Goal: Information Seeking & Learning: Learn about a topic

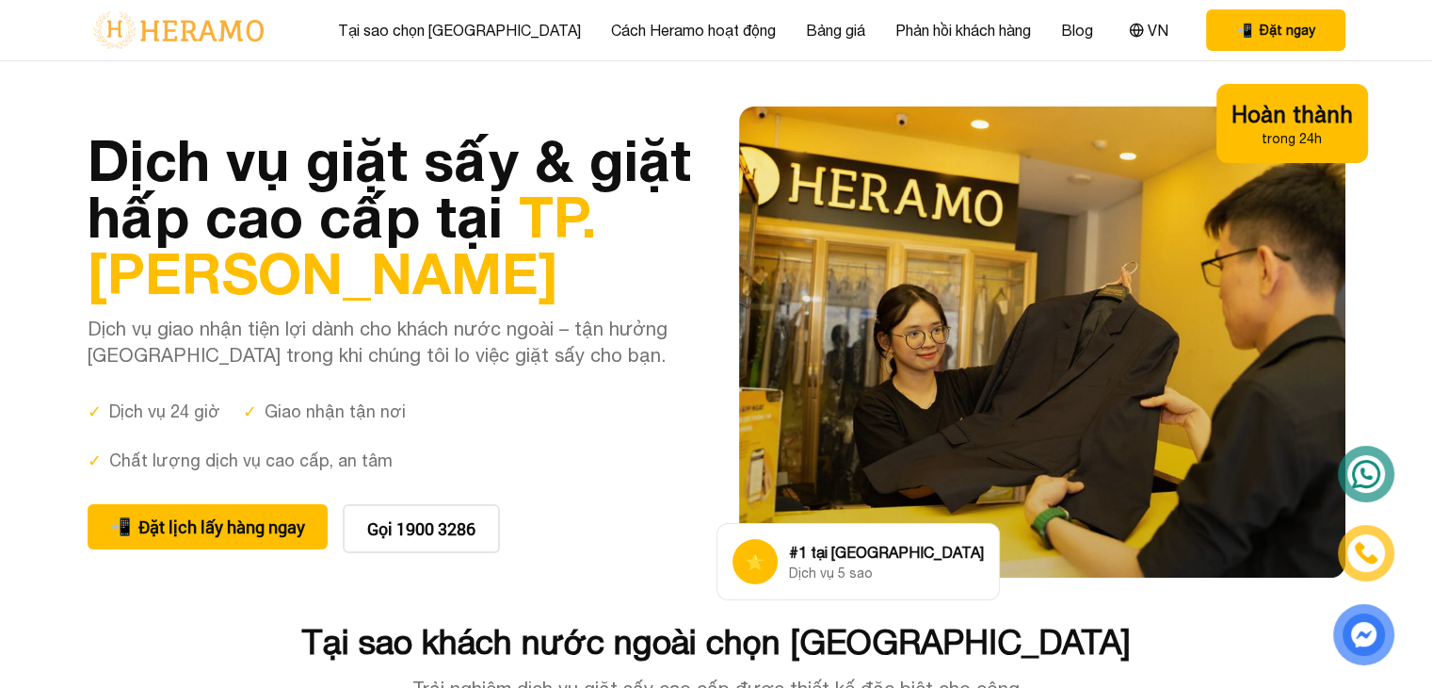
drag, startPoint x: 961, startPoint y: 367, endPoint x: 927, endPoint y: 393, distance: 42.4
click at [927, 393] on div at bounding box center [1042, 341] width 607 height 471
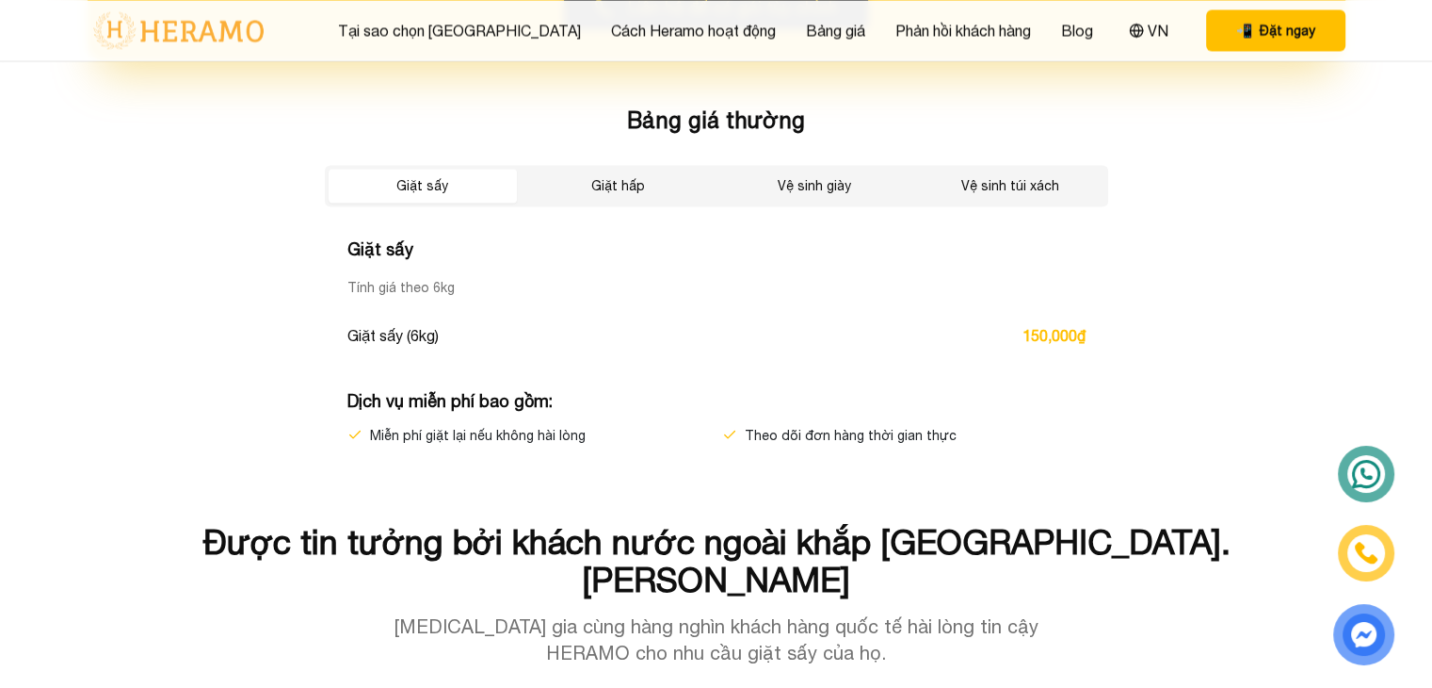
scroll to position [3264, 0]
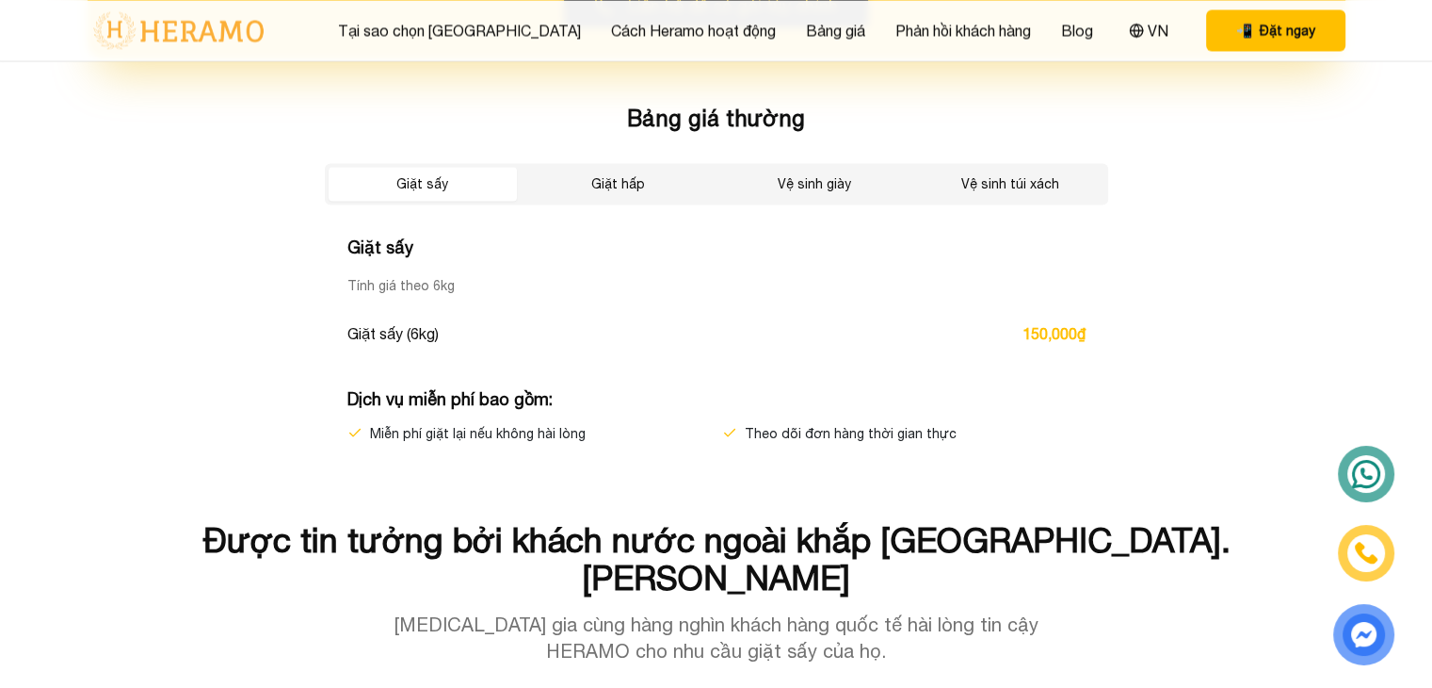
click at [1036, 198] on div "Giặt sấy Giặt hấp Vệ sinh giày Vệ sinh túi xách" at bounding box center [717, 183] width 784 height 41
click at [1011, 174] on button "Vệ sinh túi xách" at bounding box center [1010, 184] width 188 height 34
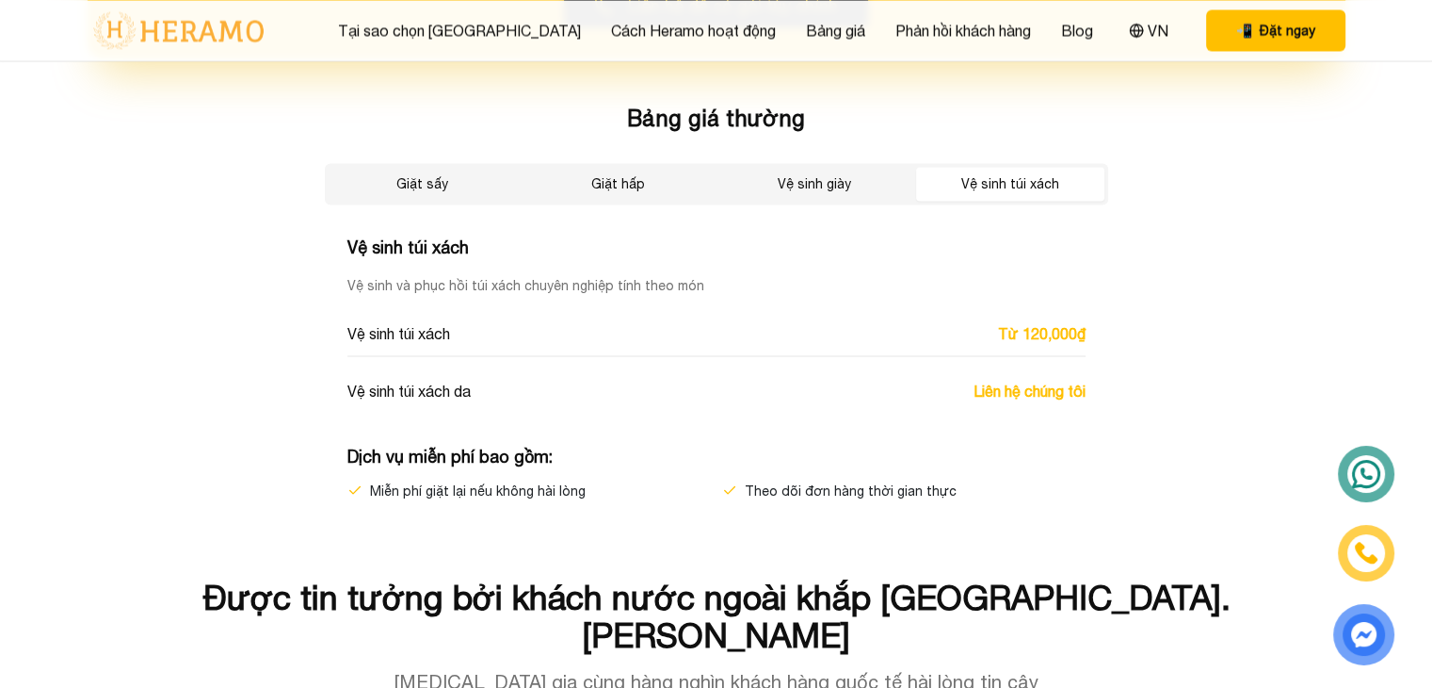
click at [807, 167] on button "Vệ sinh giày" at bounding box center [814, 184] width 188 height 34
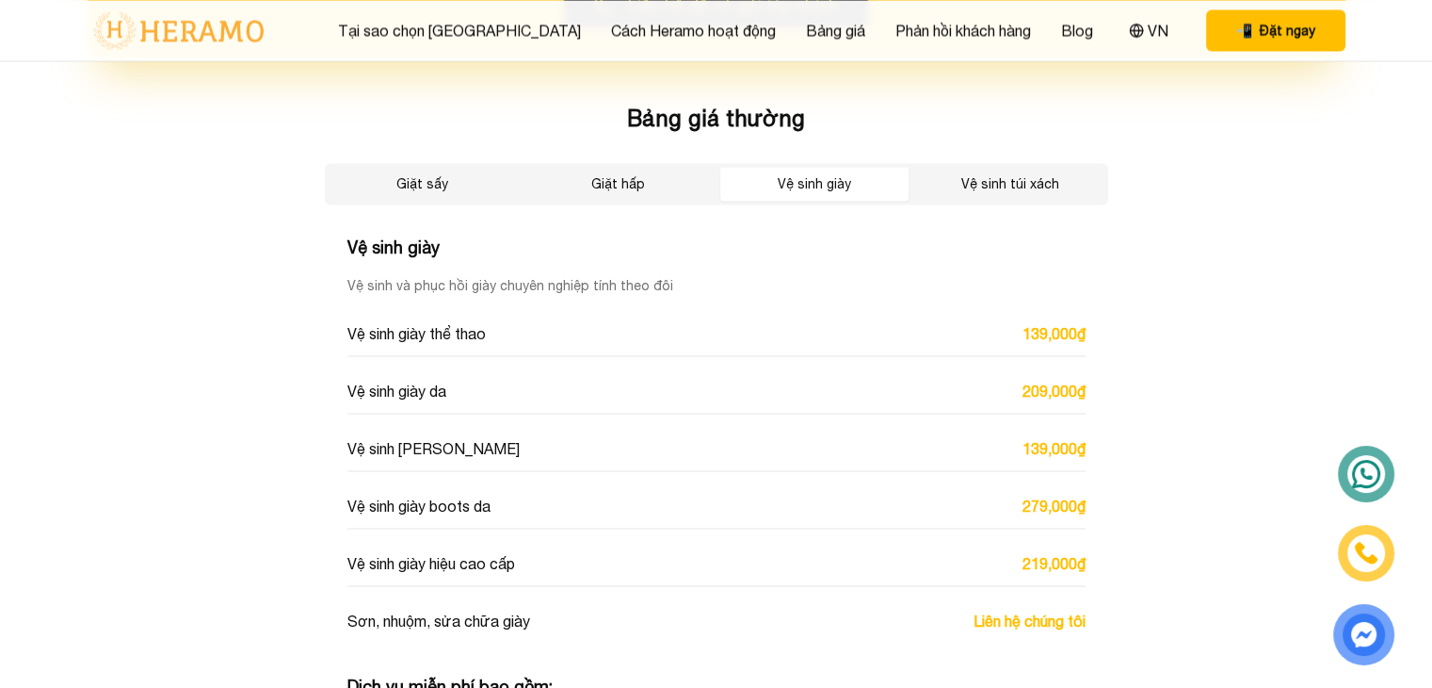
click at [1002, 167] on button "Vệ sinh túi xách" at bounding box center [1010, 184] width 188 height 34
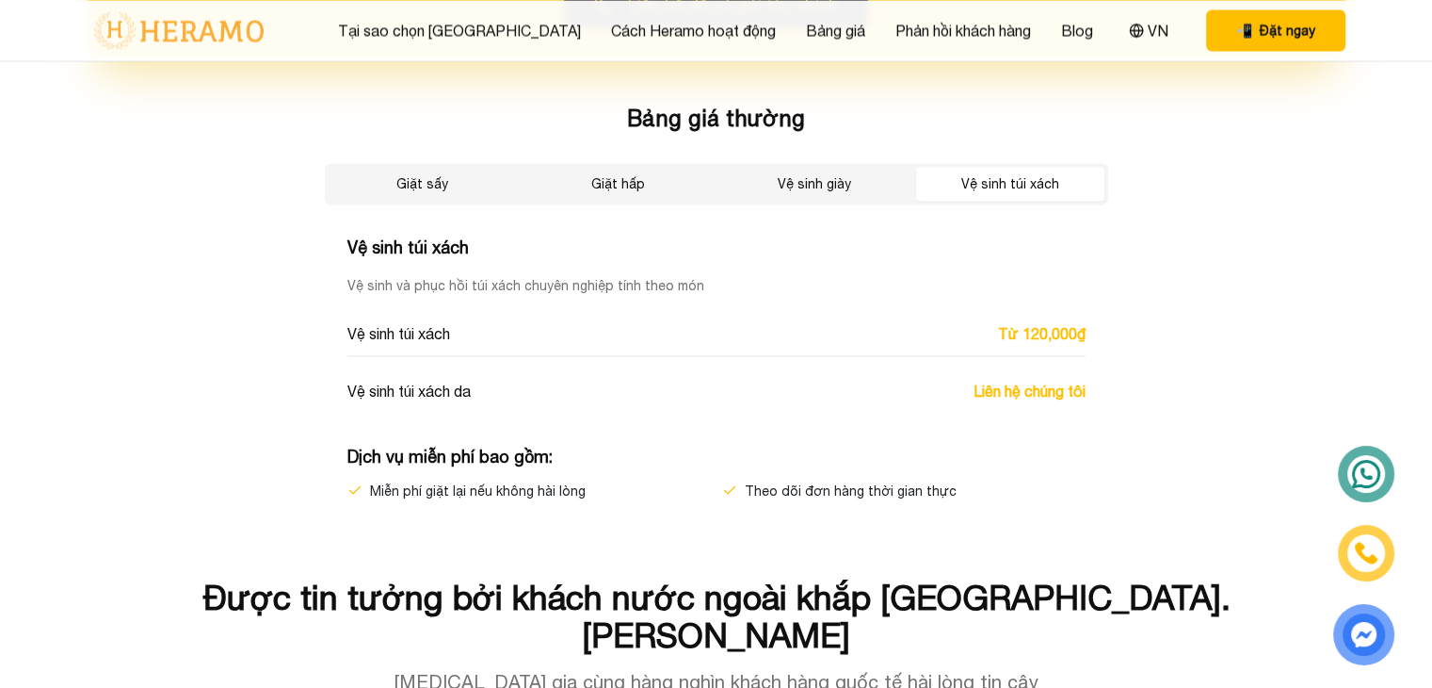
click at [863, 163] on div "Giặt sấy Giặt hấp Vệ sinh giày Vệ sinh túi xách" at bounding box center [717, 183] width 784 height 41
click at [819, 174] on button "Vệ sinh giày" at bounding box center [814, 184] width 188 height 34
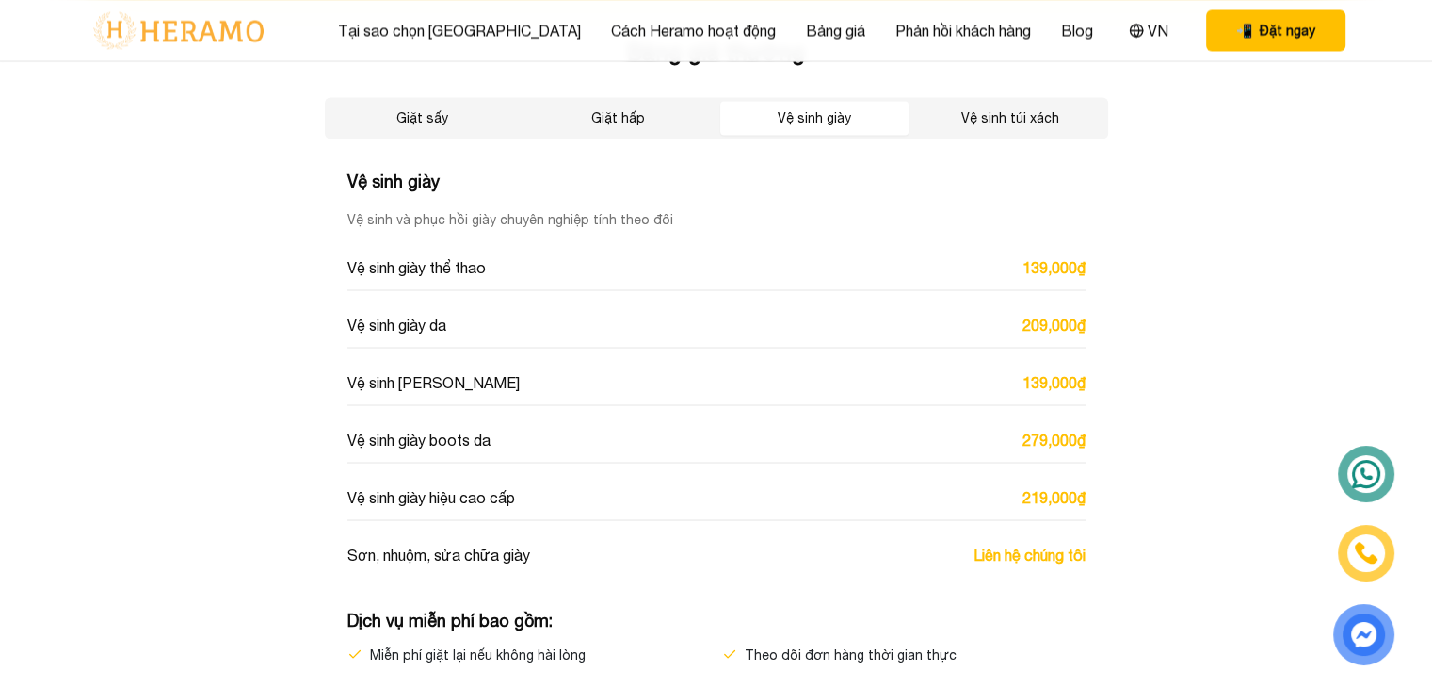
scroll to position [3330, 0]
click at [626, 117] on button "Giặt hấp" at bounding box center [619, 118] width 188 height 34
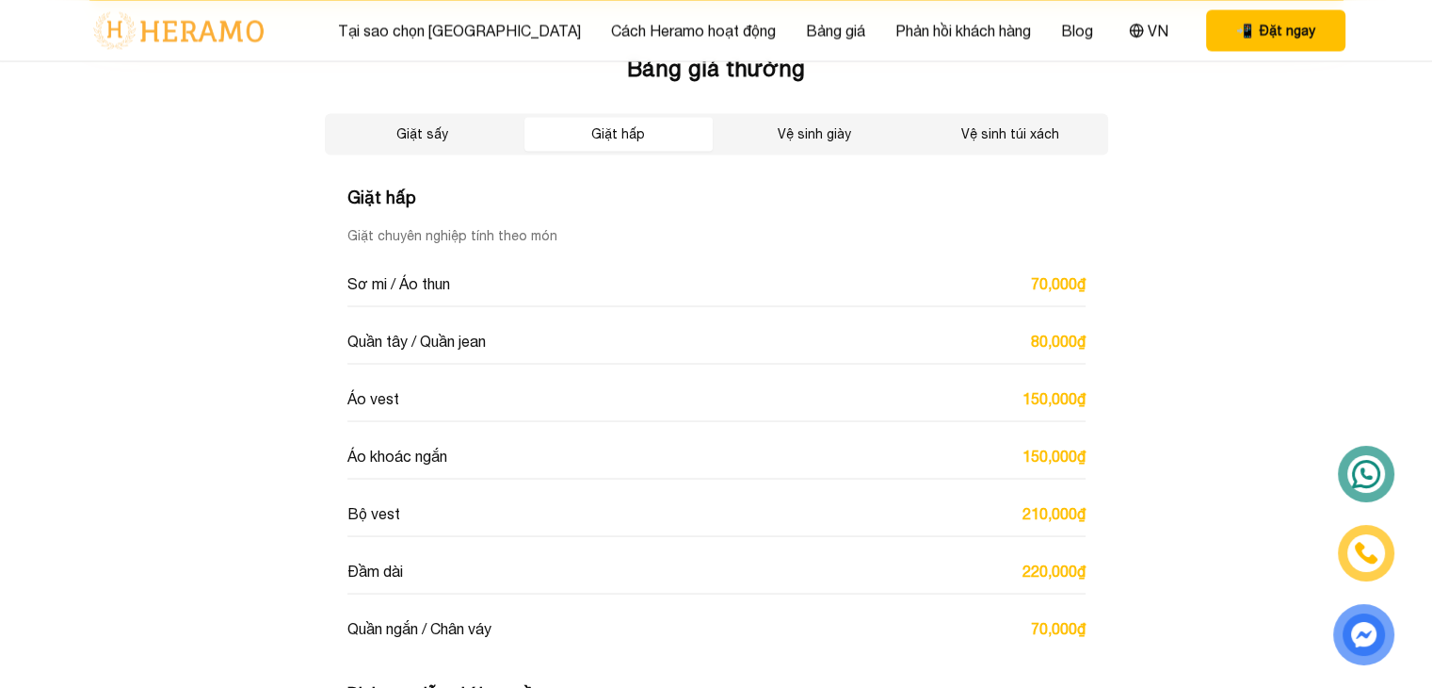
scroll to position [3303, 0]
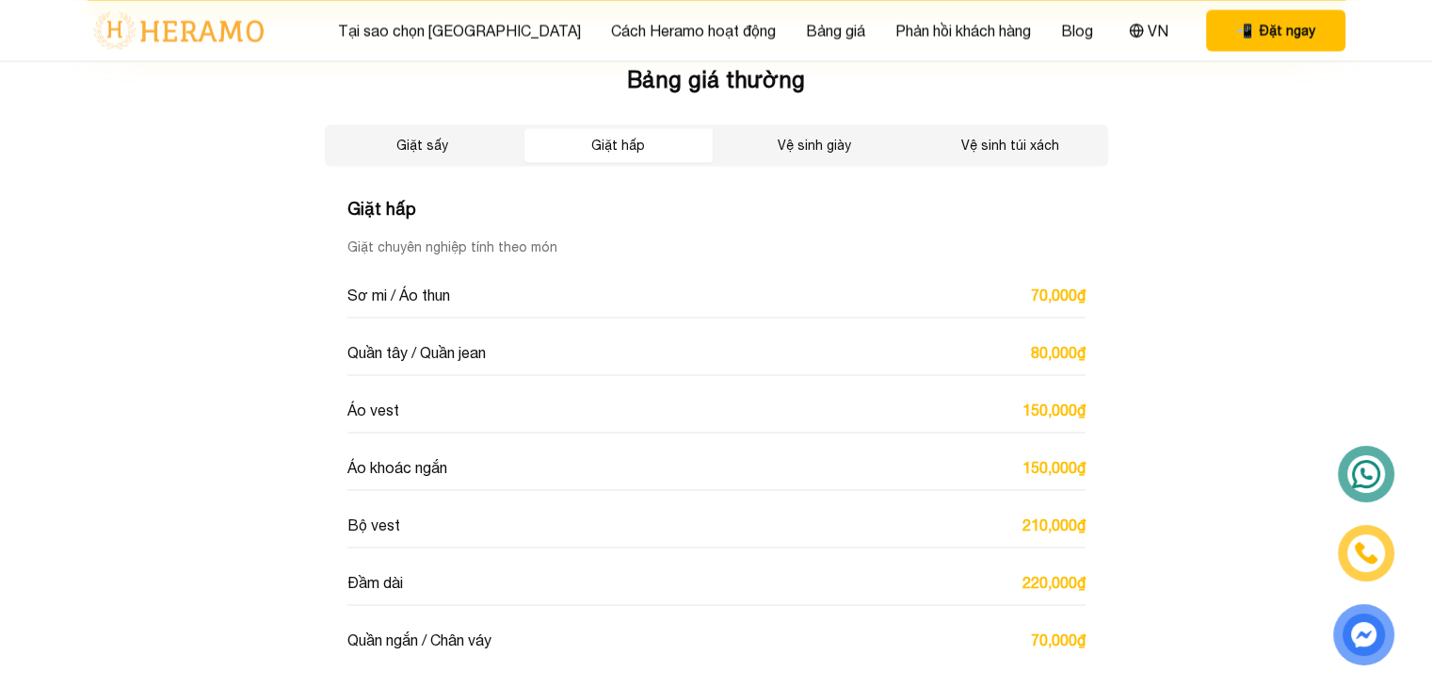
click at [497, 155] on button "Giặt sấy" at bounding box center [423, 145] width 188 height 34
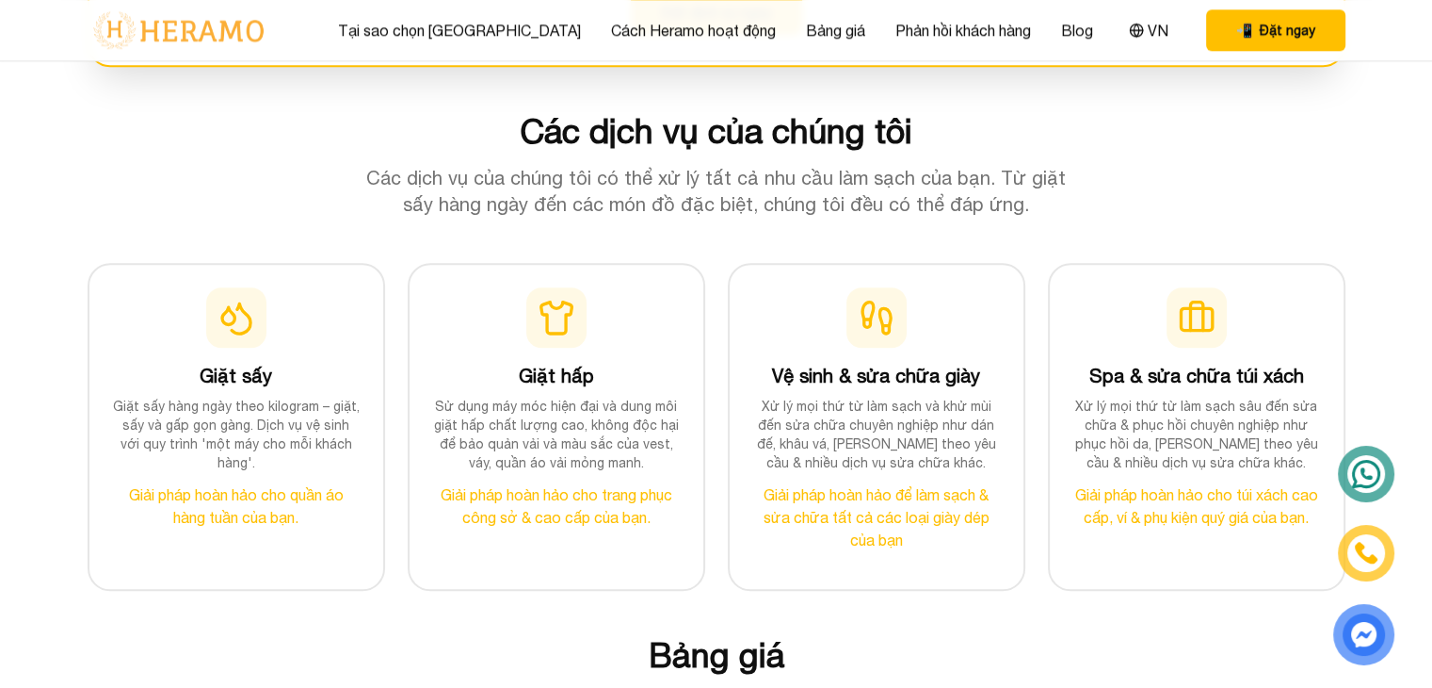
scroll to position [1845, 0]
click at [244, 320] on icon at bounding box center [237, 315] width 38 height 38
click at [231, 371] on h3 "Giặt sấy" at bounding box center [236, 373] width 249 height 26
click at [237, 307] on icon at bounding box center [237, 315] width 38 height 38
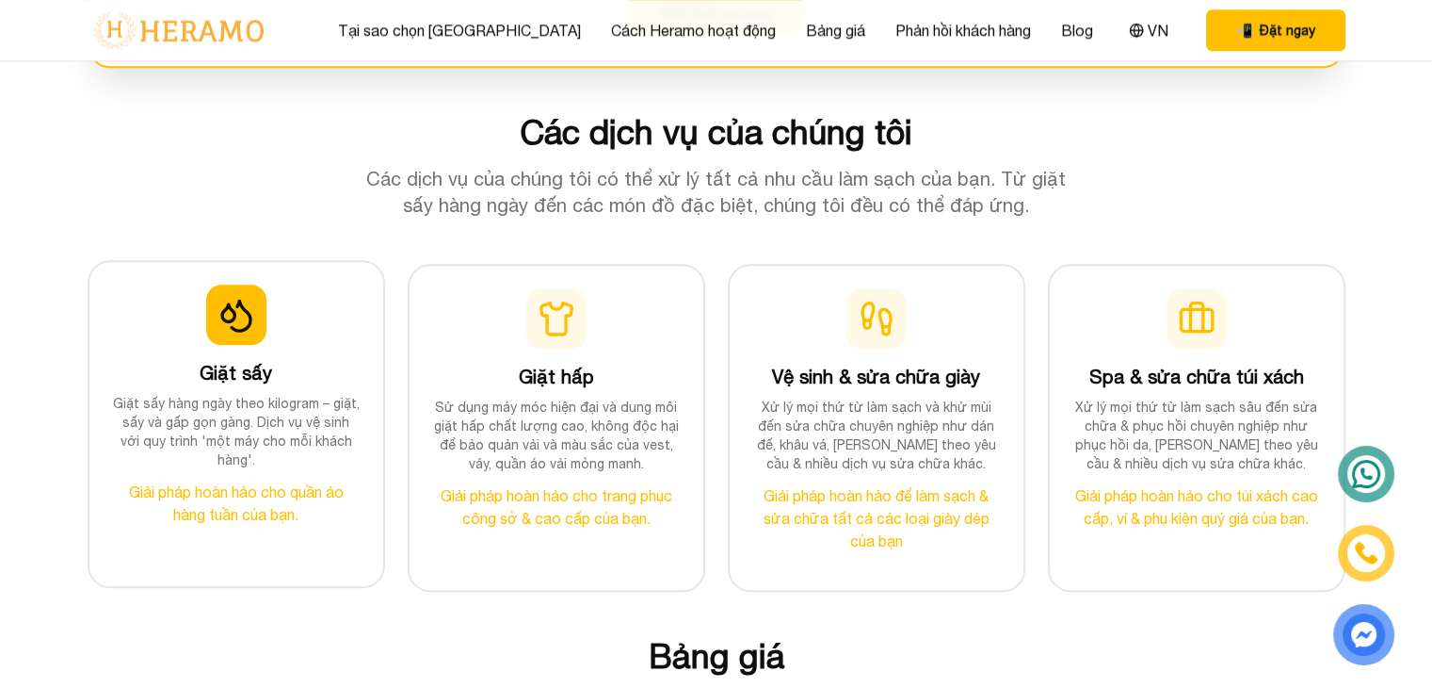
click at [221, 491] on p "Giải pháp hoàn hảo cho quần áo hàng tuần của bạn." at bounding box center [236, 502] width 249 height 45
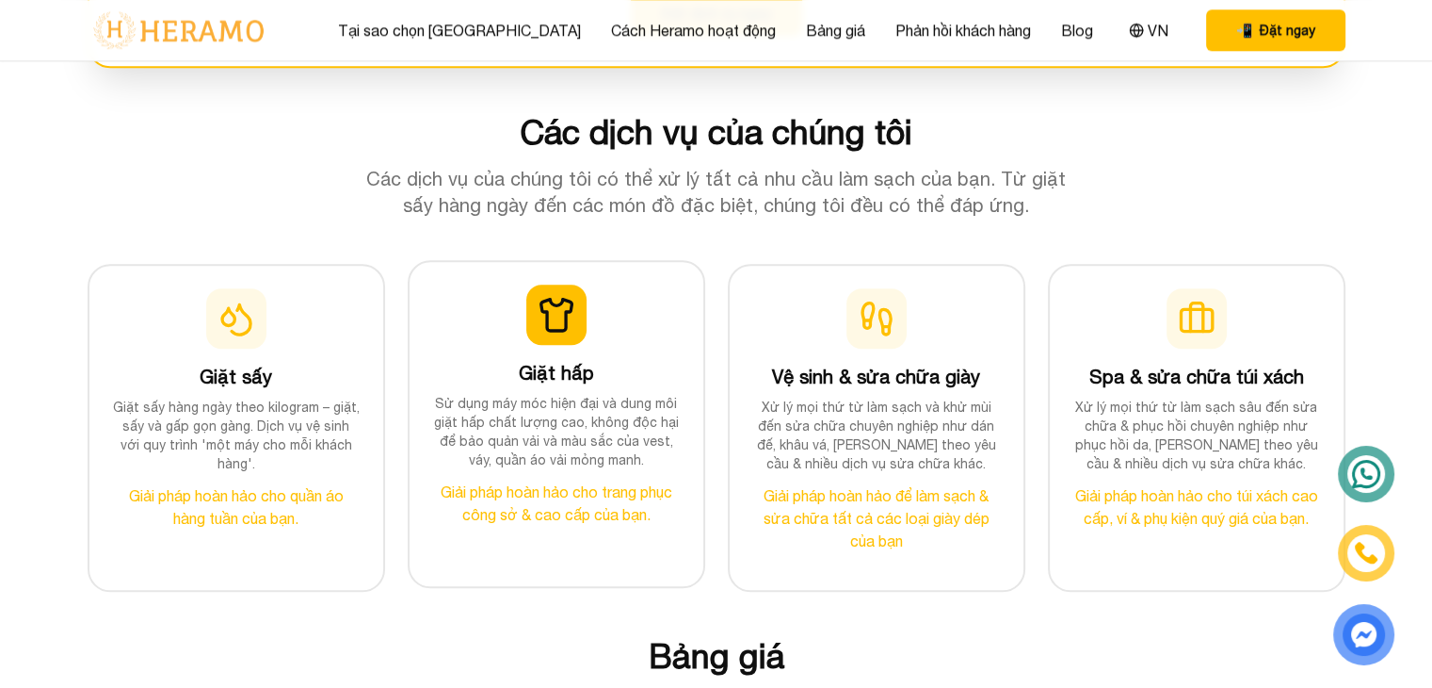
click at [494, 306] on div "Giặt hấp Sử dụng máy móc hiện đại và dung môi giặt hấp chất lượng cao, không độ…" at bounding box center [556, 404] width 249 height 241
click at [467, 438] on p "Sử dụng máy móc hiện đại và dung môi giặt hấp chất lượng cao, không độc hại để …" at bounding box center [556, 431] width 249 height 75
click at [674, 476] on div "Giặt hấp Sử dụng máy móc hiện đại và dung môi giặt hấp chất lượng cao, không độ…" at bounding box center [556, 404] width 249 height 241
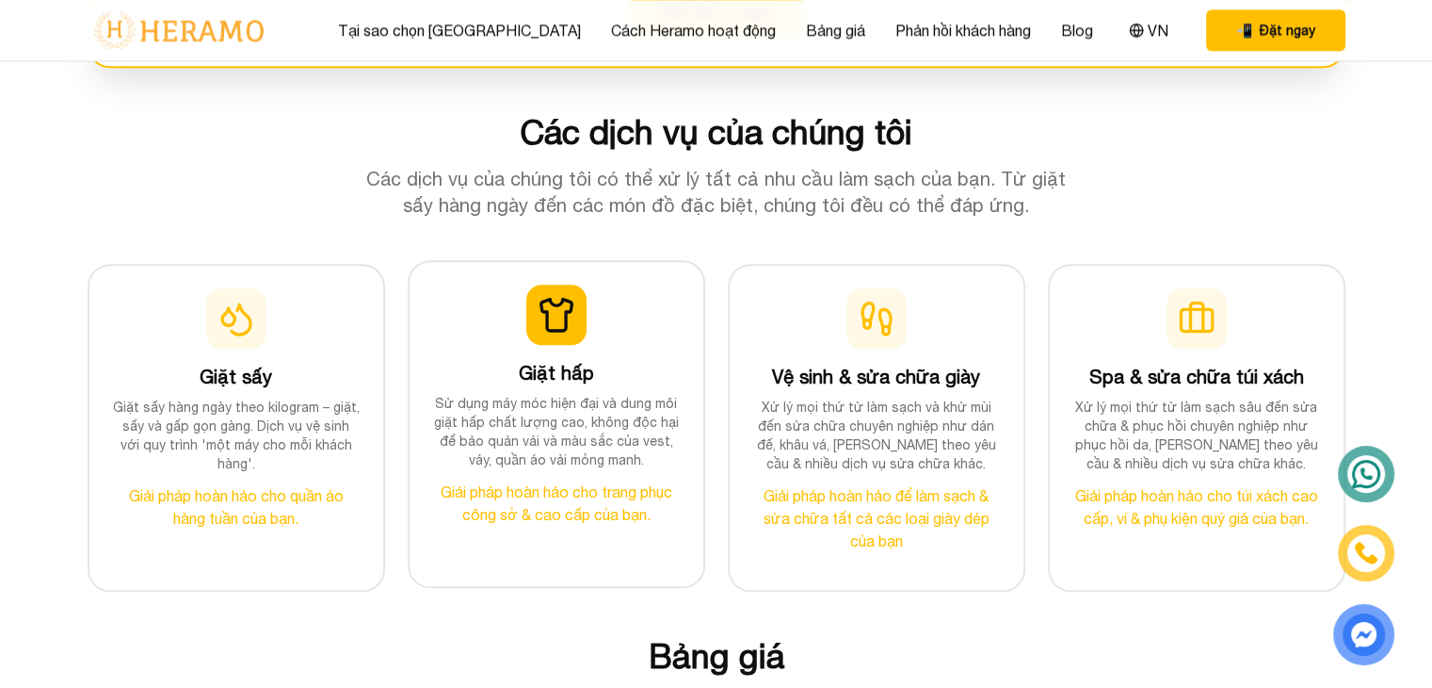
click at [658, 360] on h3 "Giặt hấp" at bounding box center [556, 373] width 249 height 26
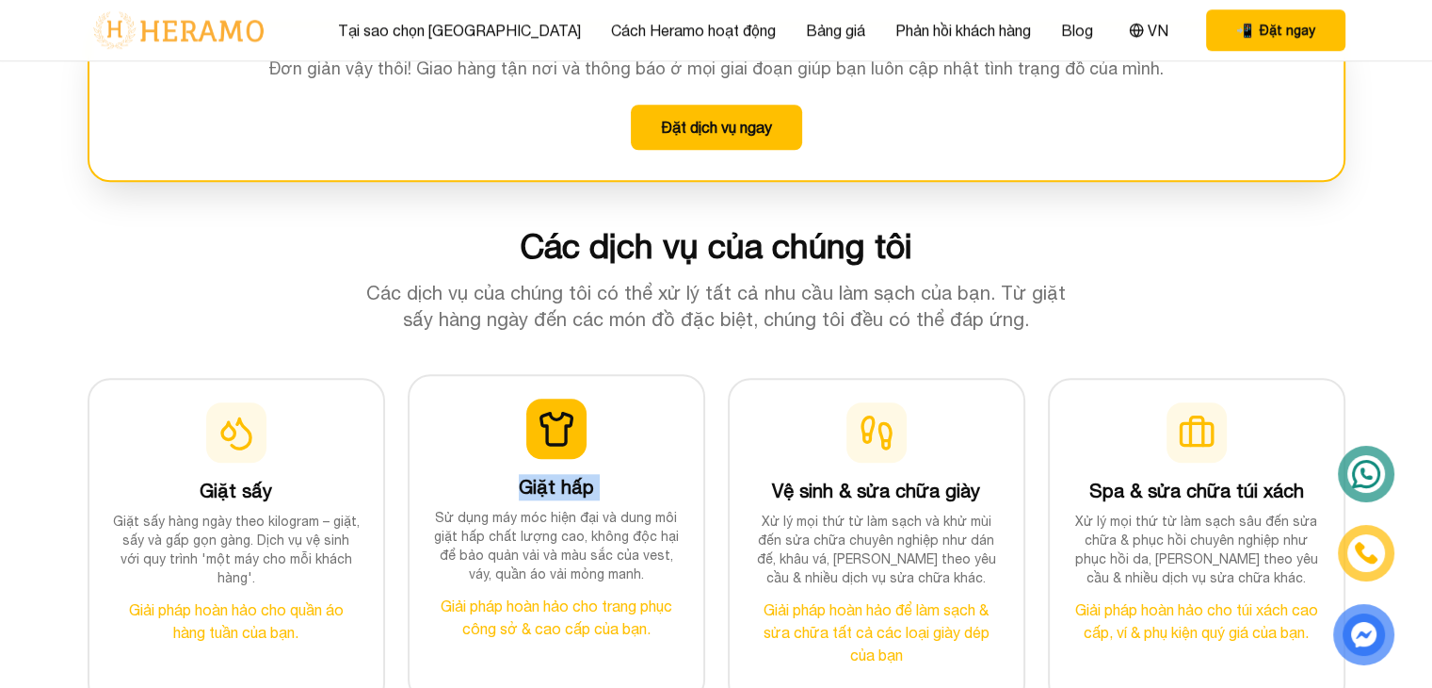
scroll to position [1725, 0]
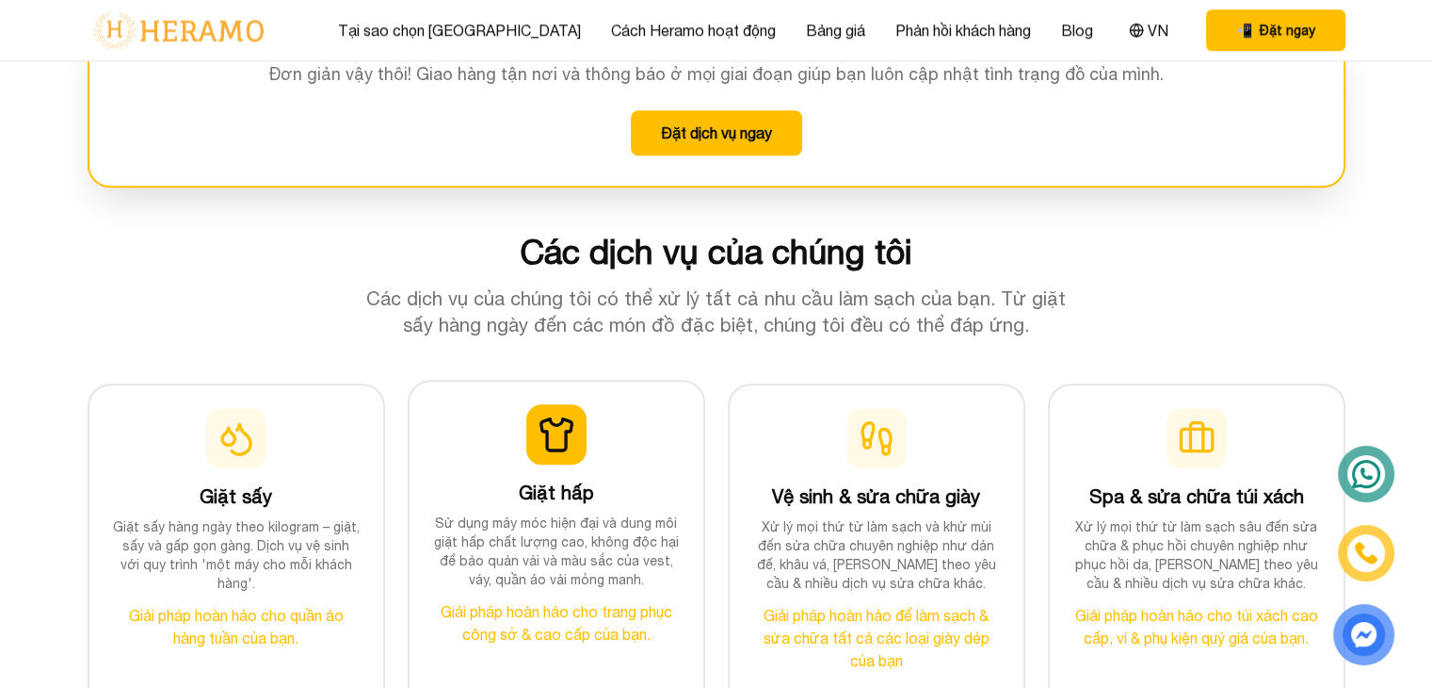
click at [648, 422] on div "Giặt hấp Sử dụng máy móc hiện đại và dung môi giặt hấp chất lượng cao, không độ…" at bounding box center [556, 524] width 249 height 241
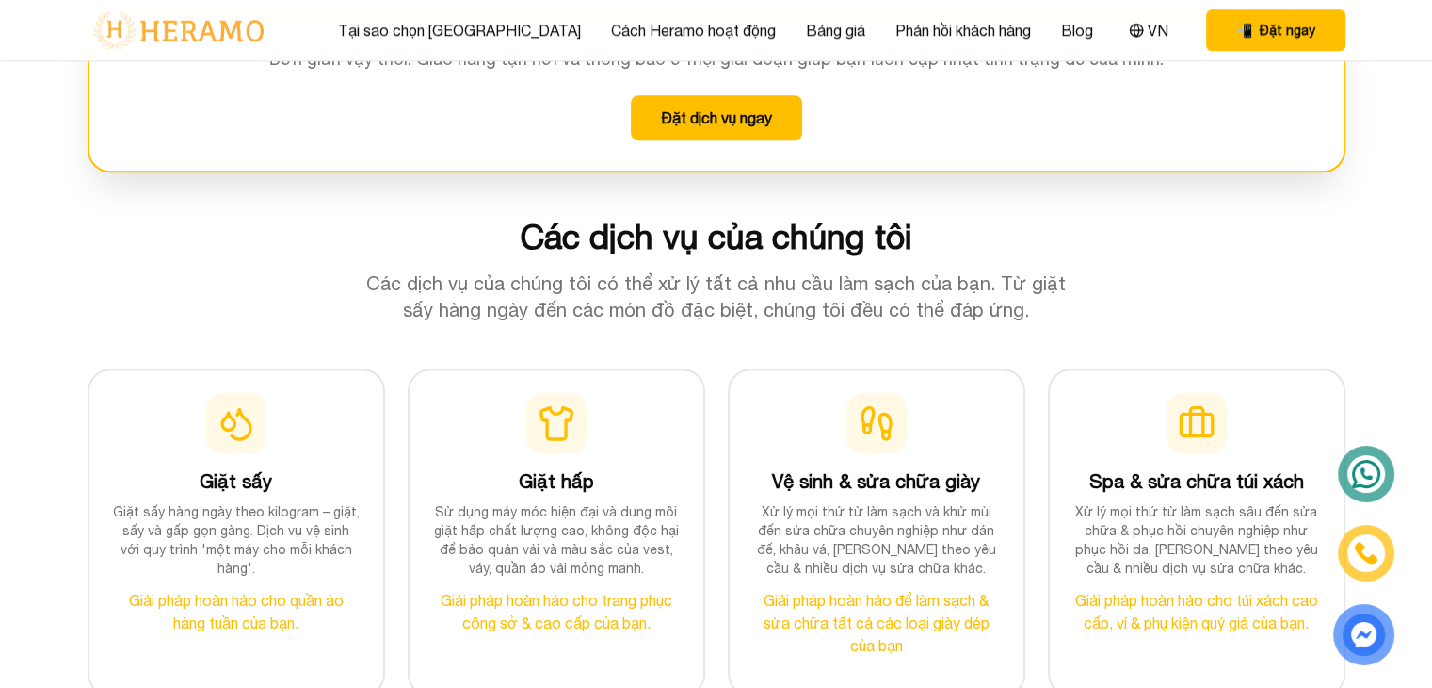
scroll to position [1739, 0]
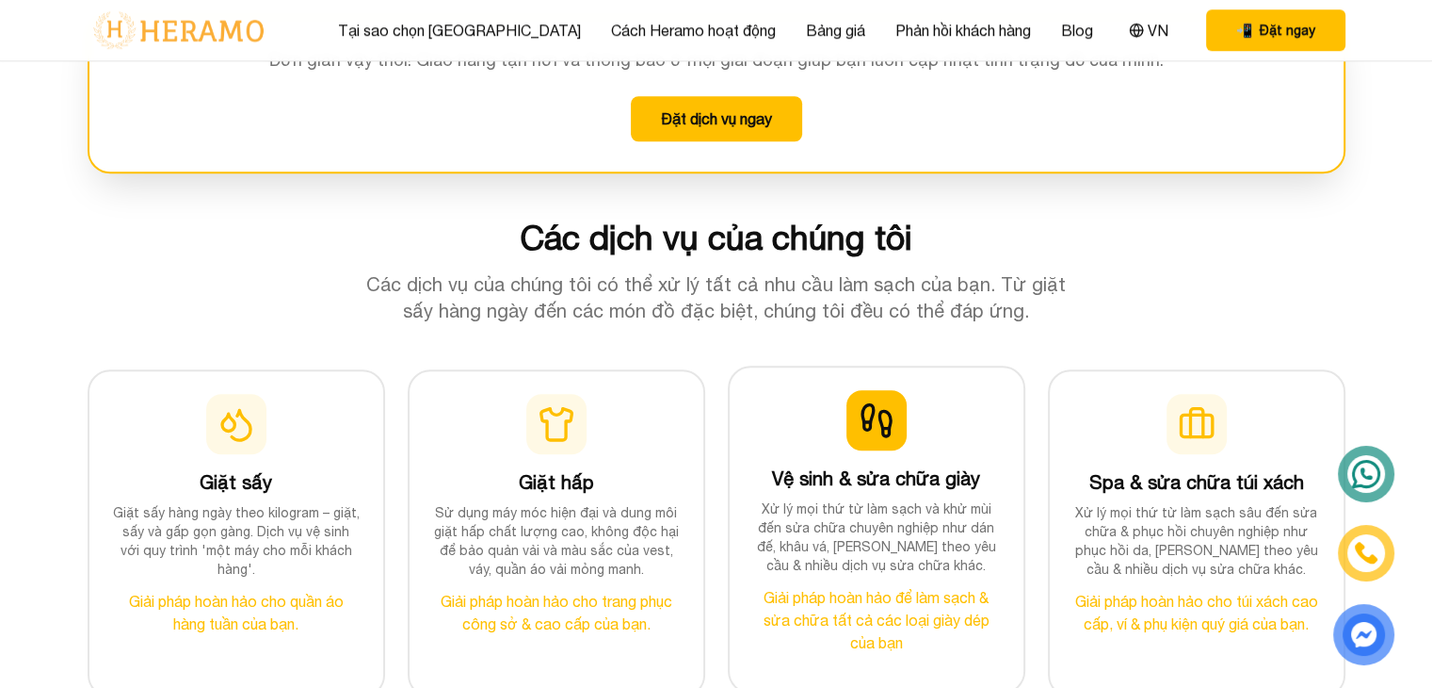
drag, startPoint x: 875, startPoint y: 420, endPoint x: 802, endPoint y: 363, distance: 92.5
click at [802, 365] on div "Vệ sinh & sửa chữa giày Xử lý mọi thứ từ làm sạch và khử mùi đến sửa chữa chuyê…" at bounding box center [877, 529] width 298 height 328
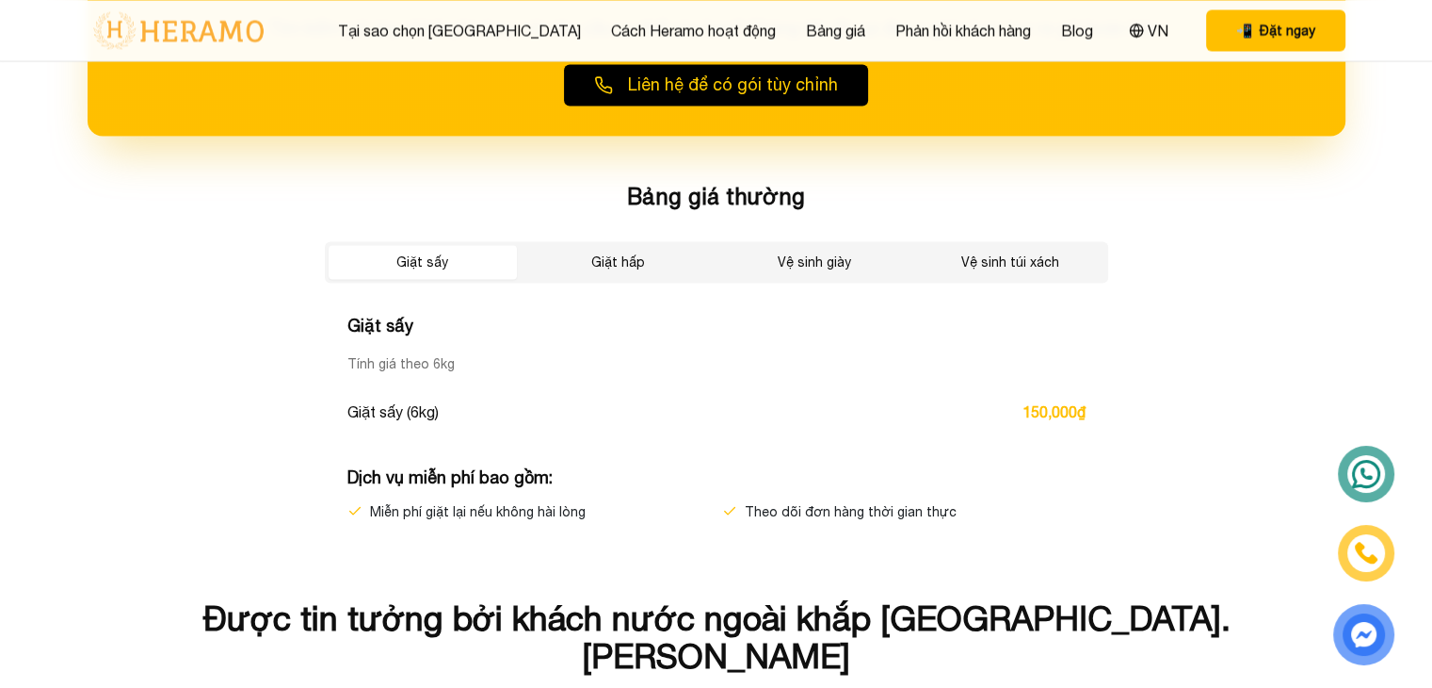
scroll to position [3190, 0]
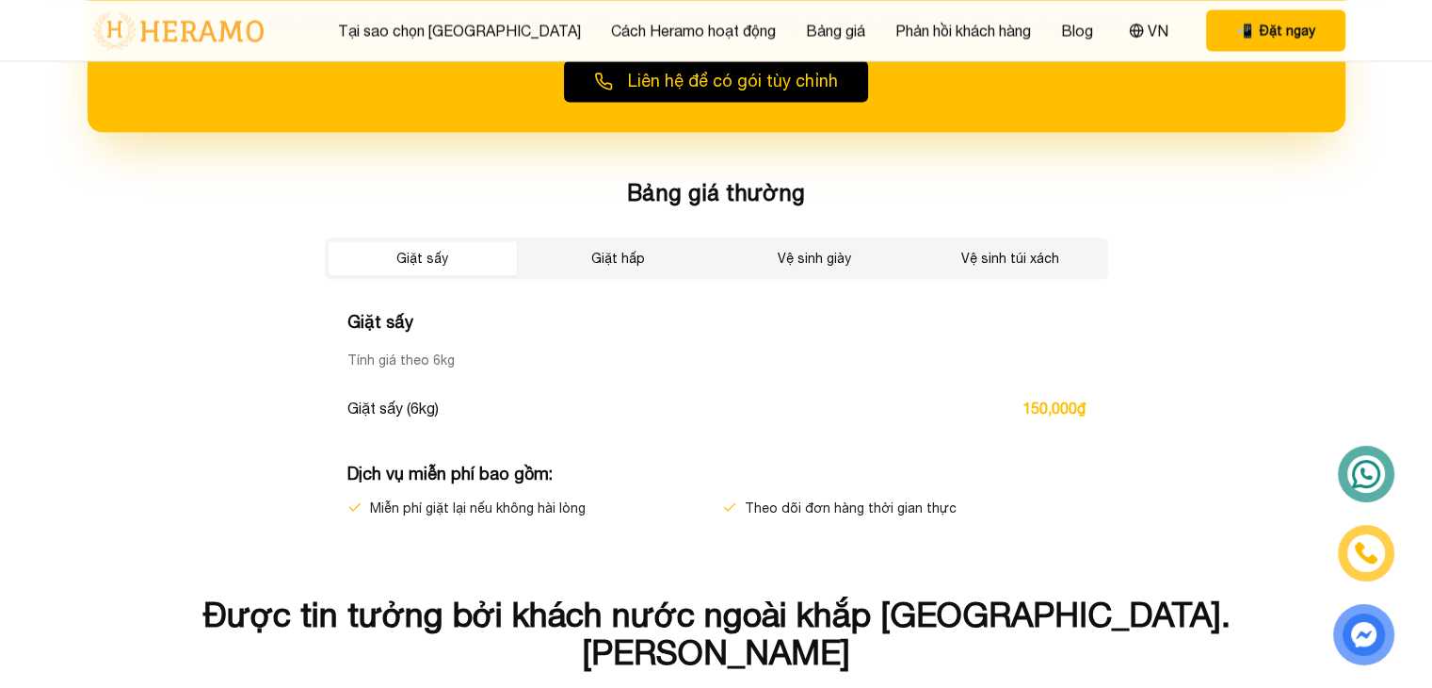
click at [619, 272] on div "Giặt sấy Giặt hấp Vệ sinh giày Vệ sinh túi xách" at bounding box center [717, 257] width 784 height 41
click at [623, 253] on button "Giặt hấp" at bounding box center [619, 258] width 188 height 34
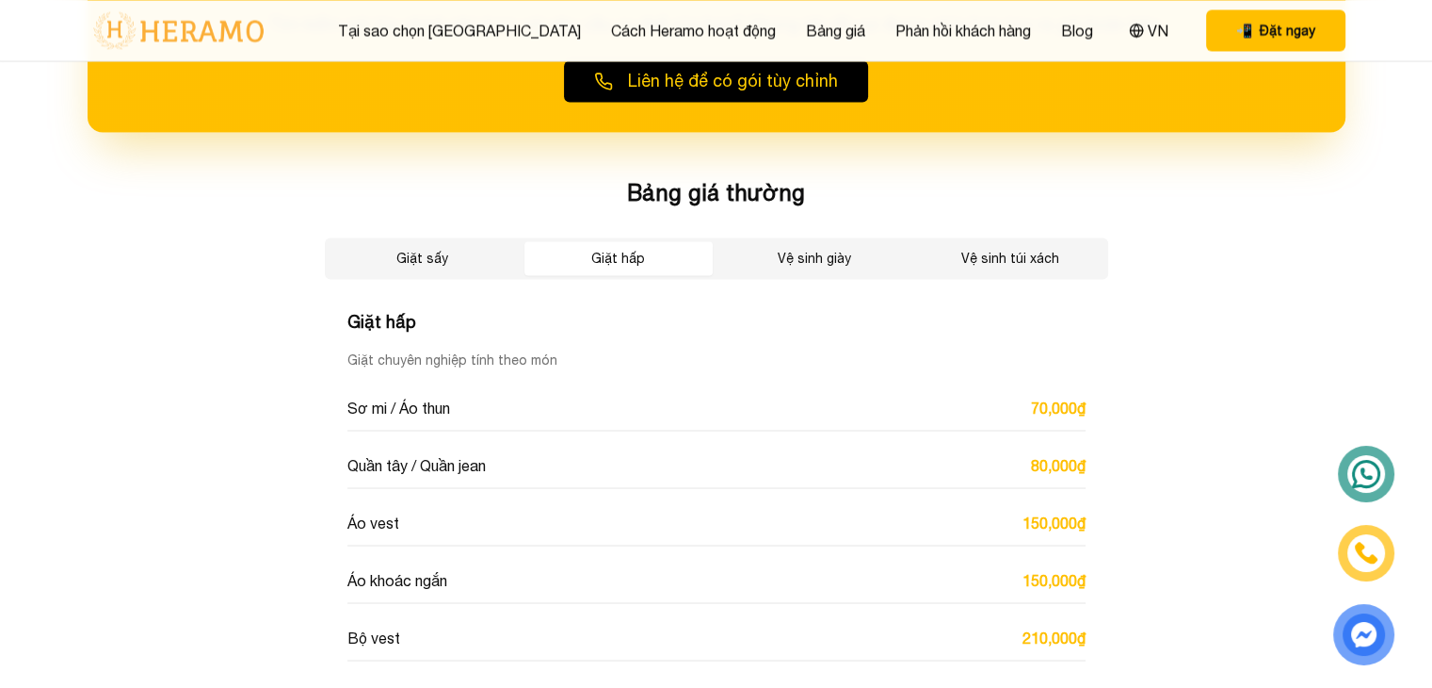
click at [797, 251] on button "Vệ sinh giày" at bounding box center [814, 258] width 188 height 34
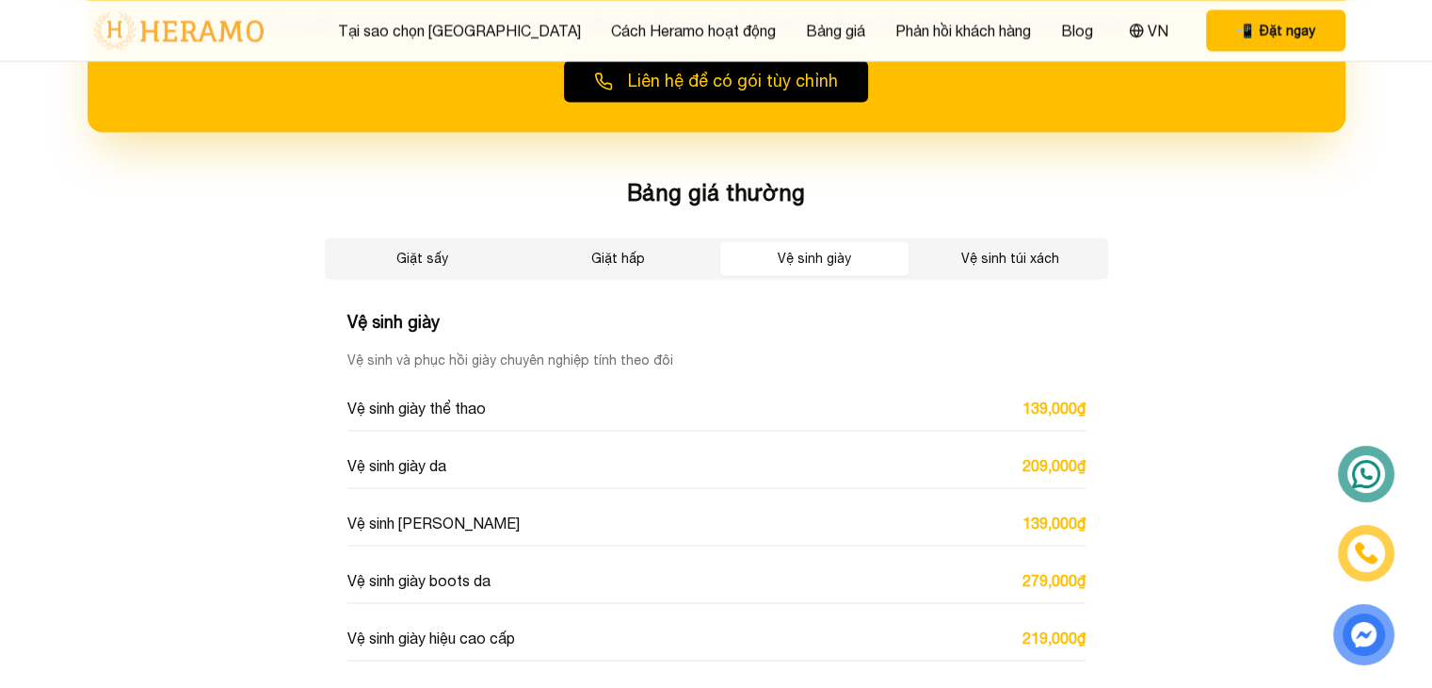
click at [968, 253] on button "Vệ sinh túi xách" at bounding box center [1010, 258] width 188 height 34
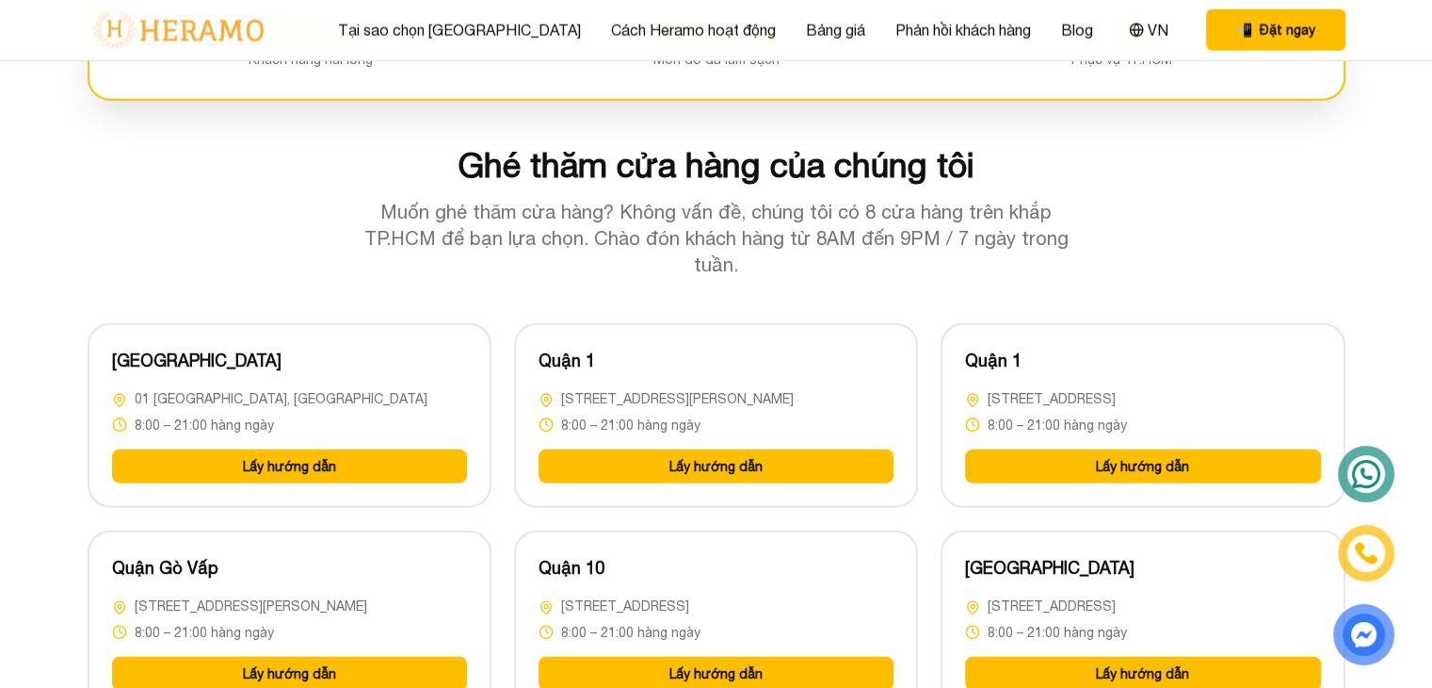
scroll to position [4629, 0]
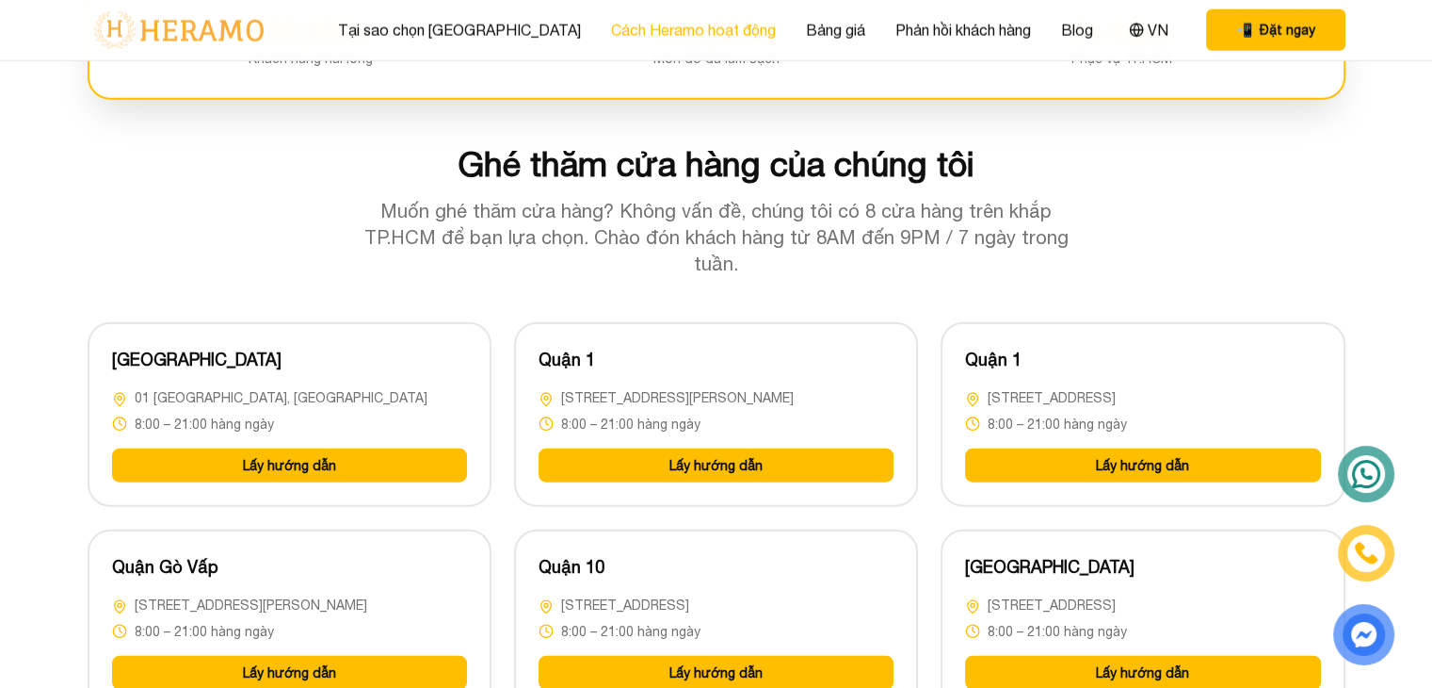
click at [625, 31] on link "Cách Heramo hoạt động" at bounding box center [693, 30] width 165 height 23
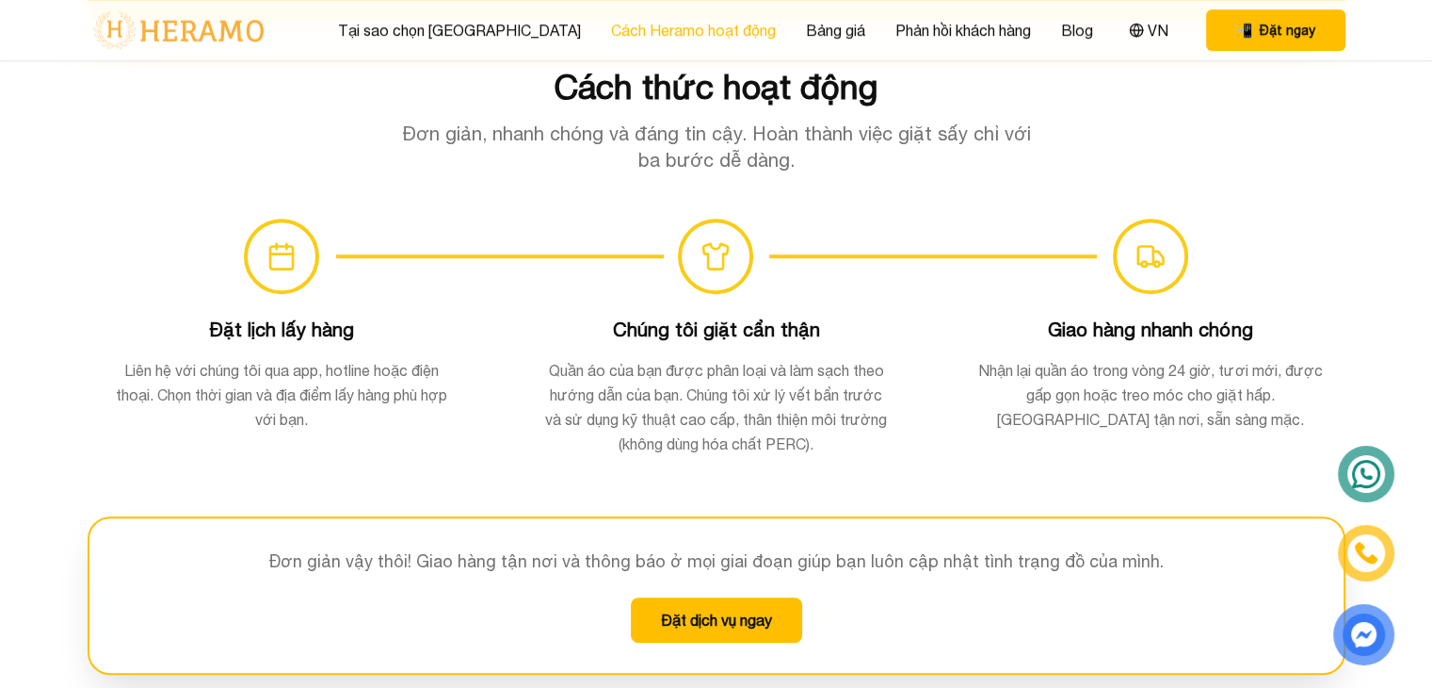
scroll to position [1228, 0]
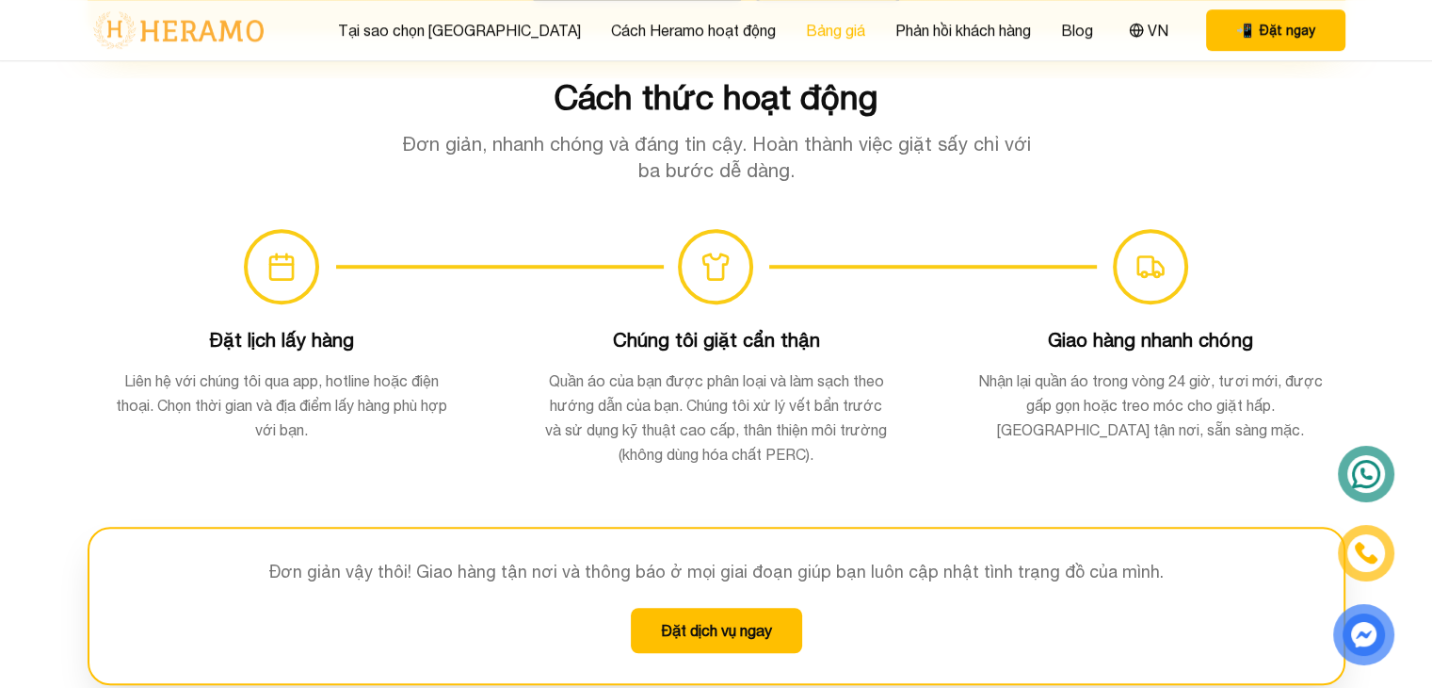
click at [806, 24] on link "Bảng giá" at bounding box center [835, 30] width 59 height 23
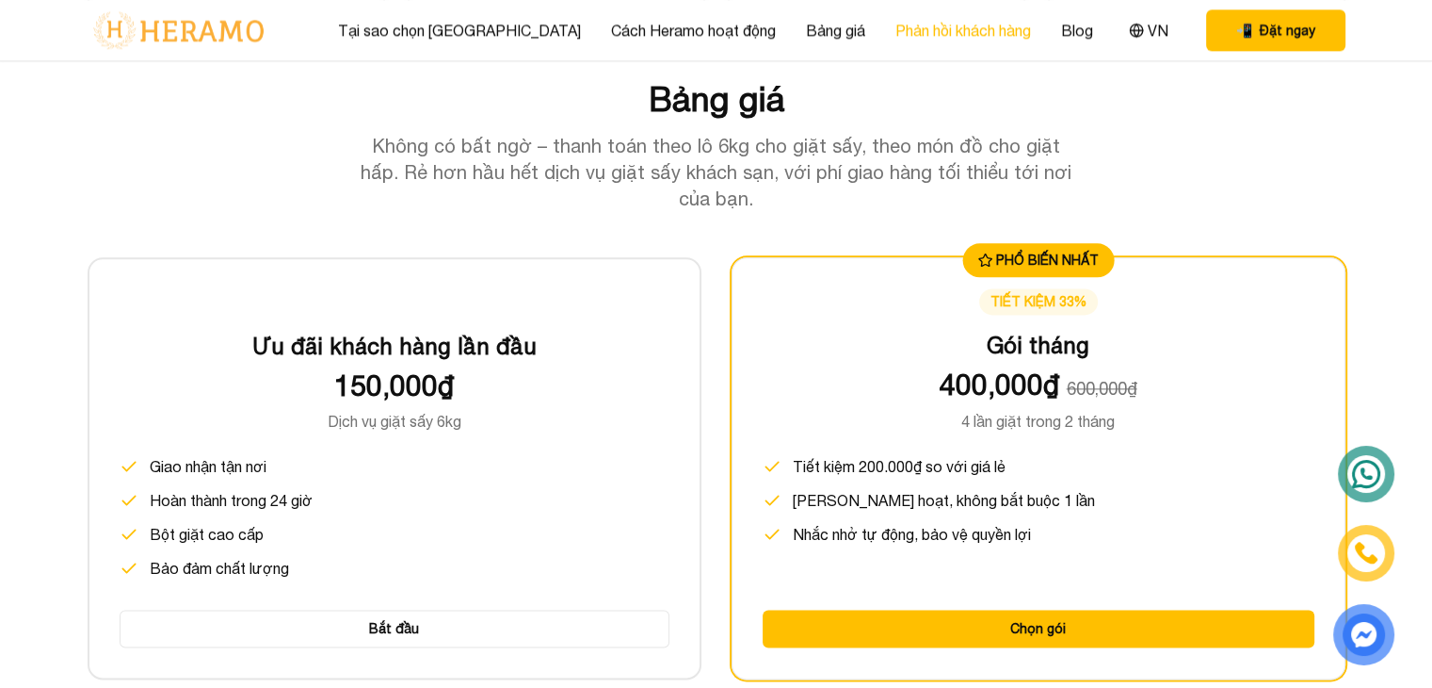
click at [896, 24] on link "Phản hồi khách hàng" at bounding box center [964, 30] width 136 height 23
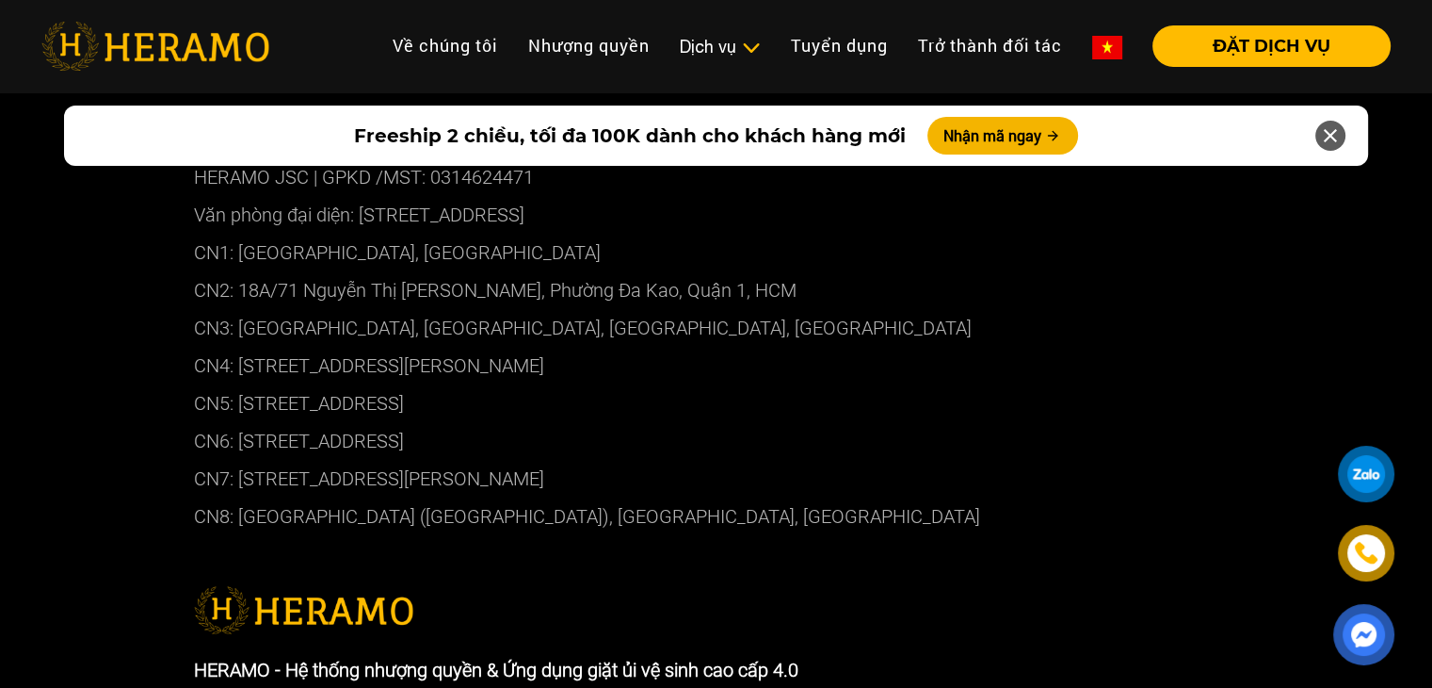
scroll to position [10015, 0]
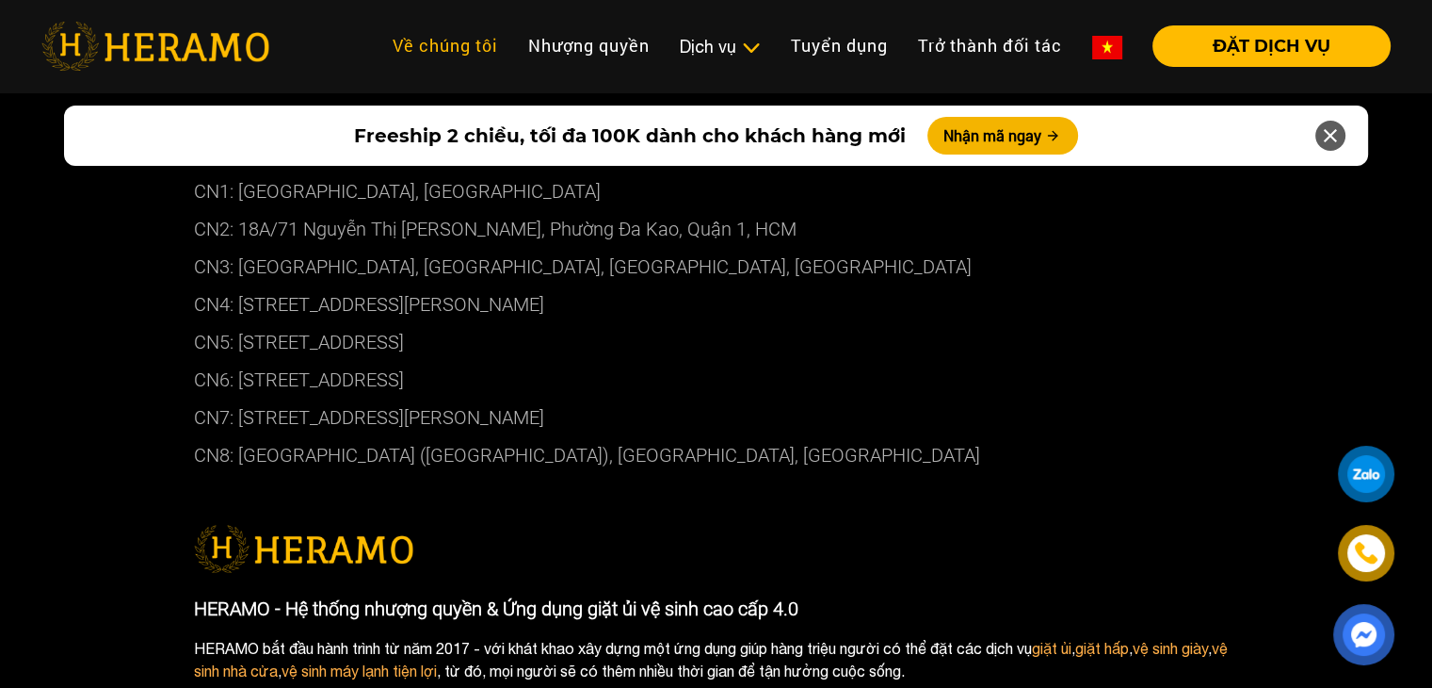
click at [437, 55] on link "Về chúng tôi" at bounding box center [446, 45] width 136 height 40
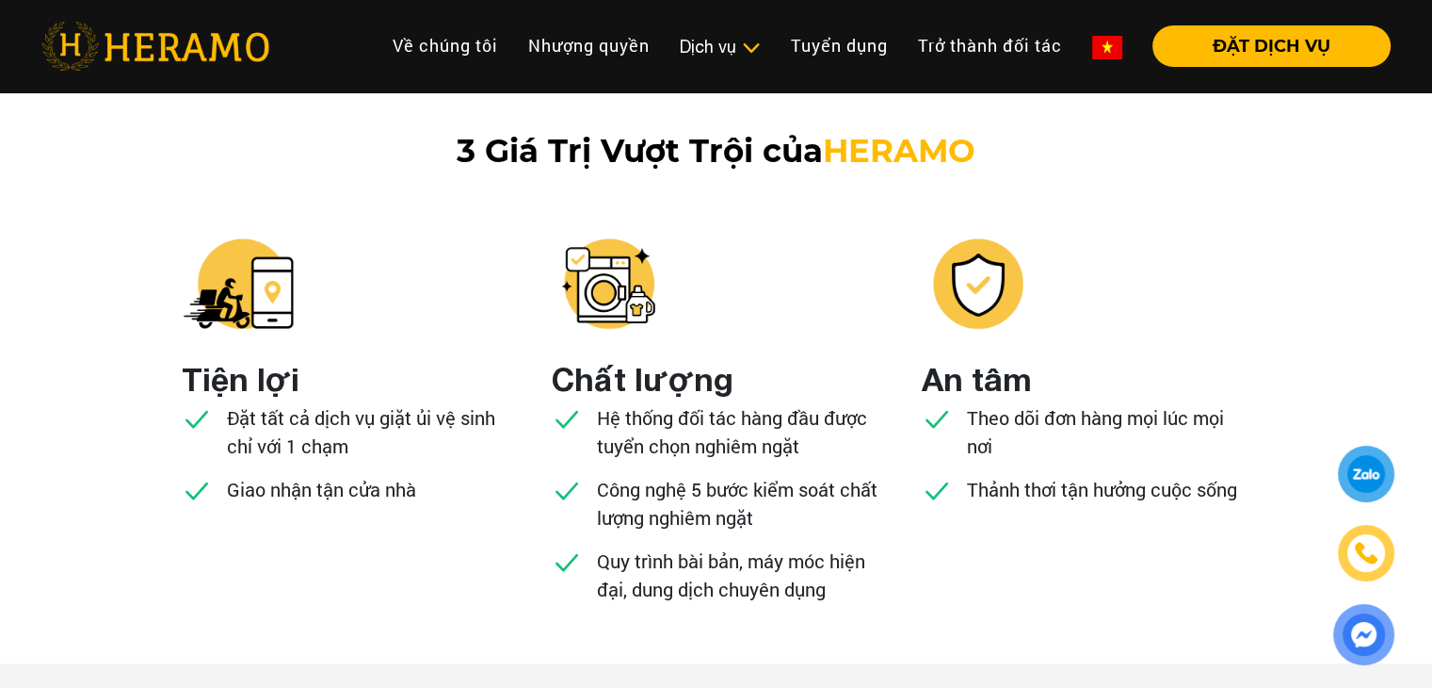
scroll to position [1804, 0]
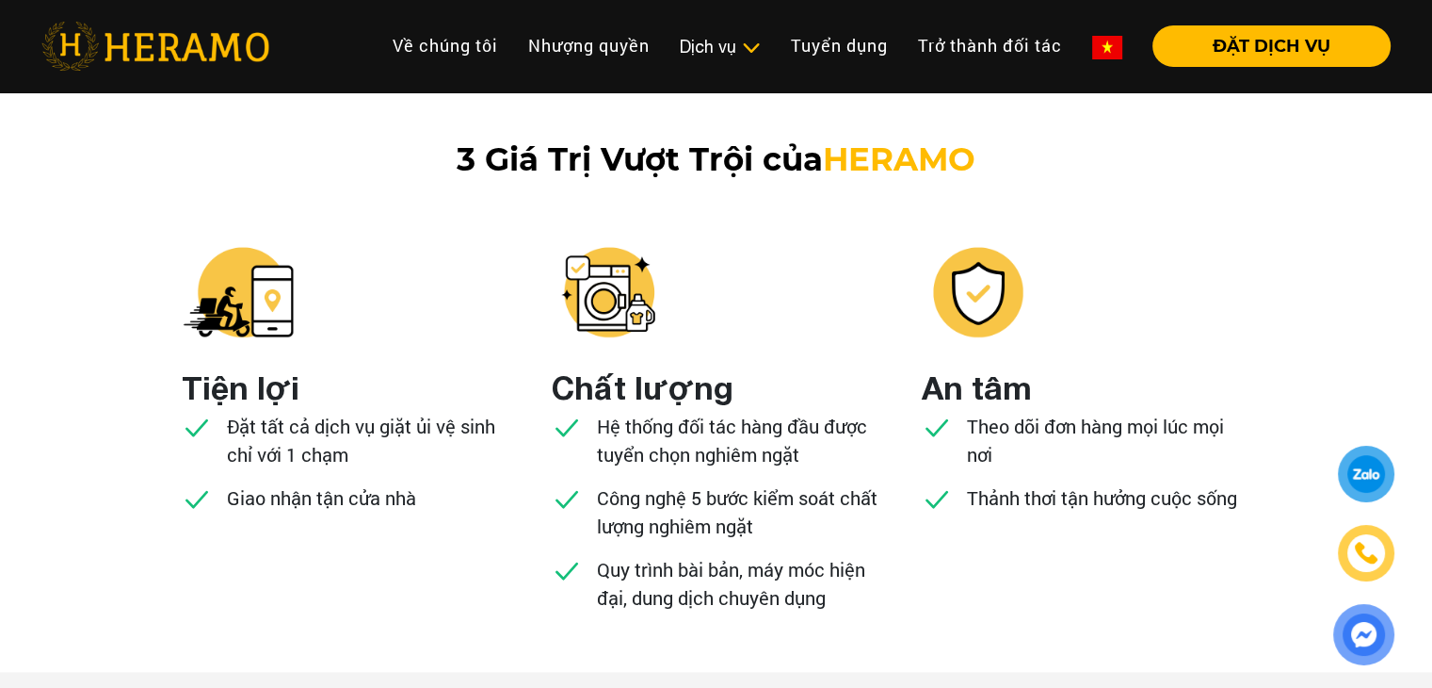
click at [648, 309] on img at bounding box center [608, 291] width 113 height 113
click at [630, 309] on img at bounding box center [608, 291] width 113 height 113
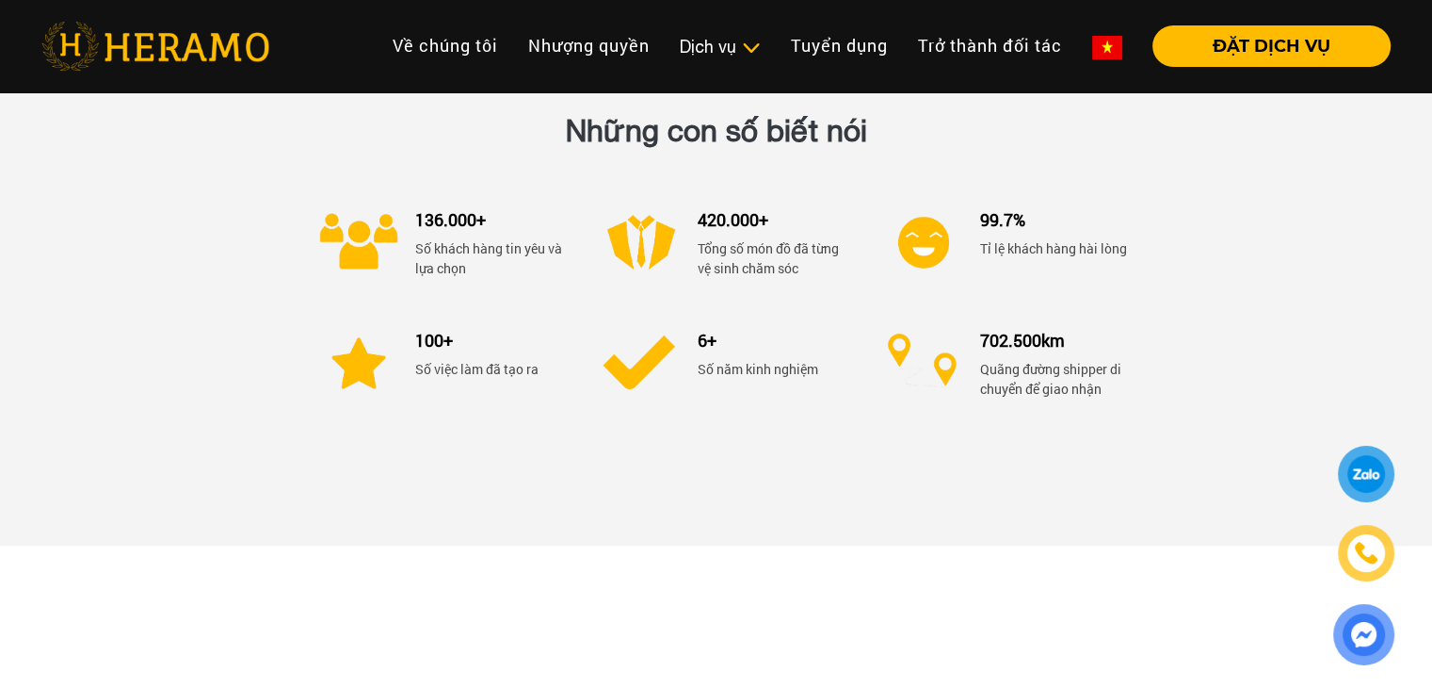
scroll to position [2392, 0]
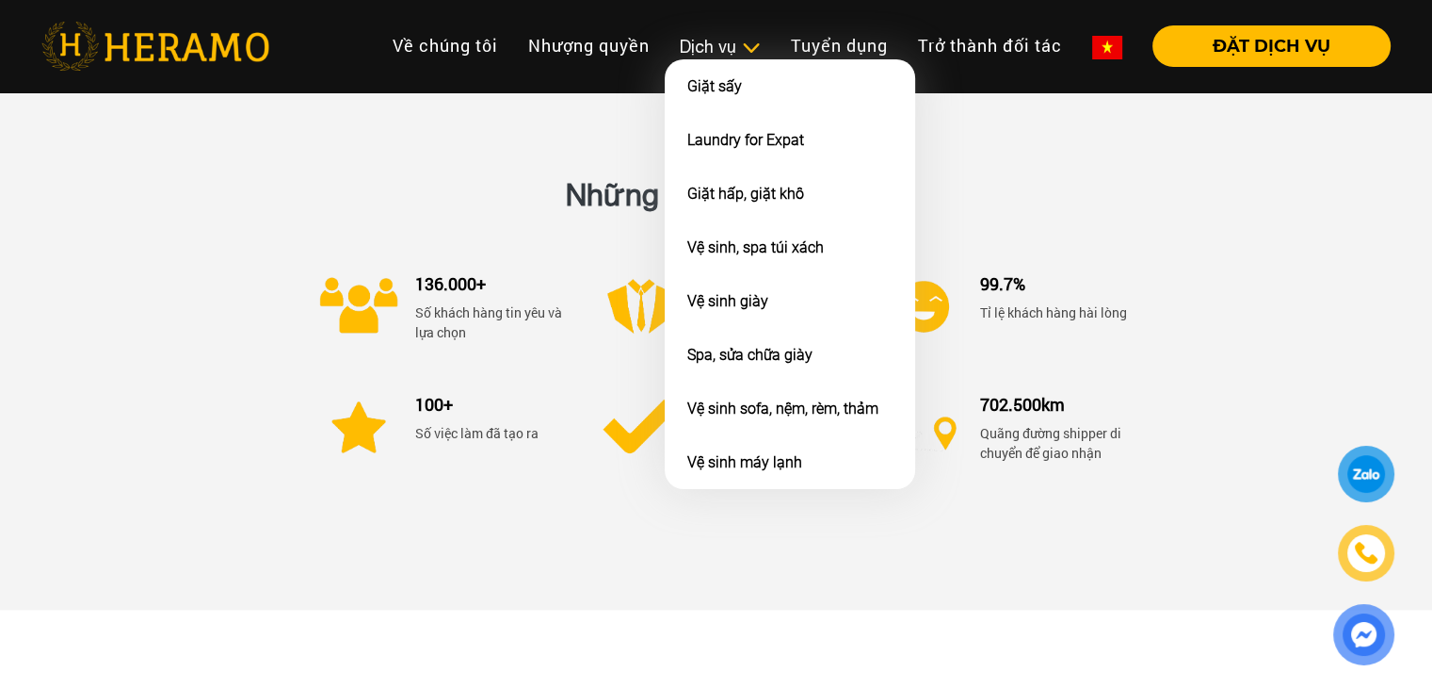
click at [704, 53] on div "Dịch vụ" at bounding box center [720, 46] width 81 height 25
click at [701, 42] on div "Dịch vụ" at bounding box center [720, 46] width 81 height 25
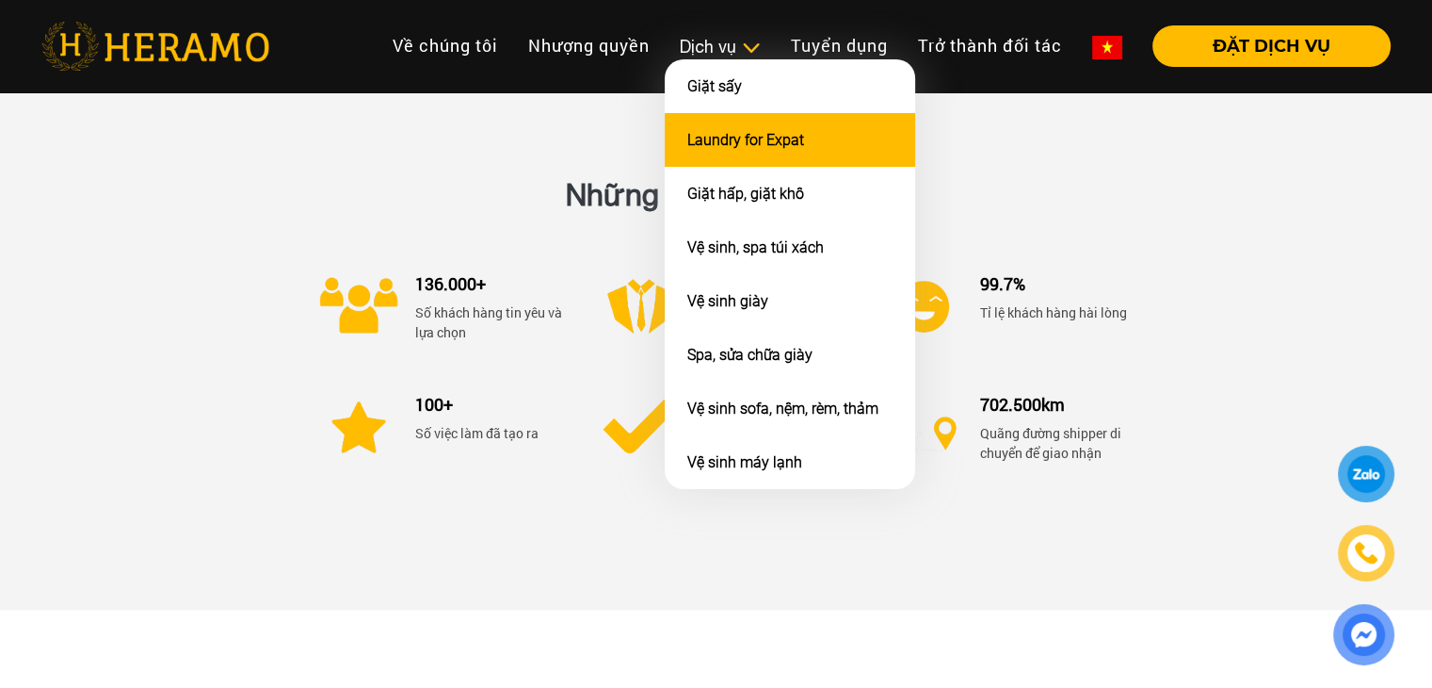
click at [737, 118] on li "Laundry for Expat" at bounding box center [790, 140] width 251 height 54
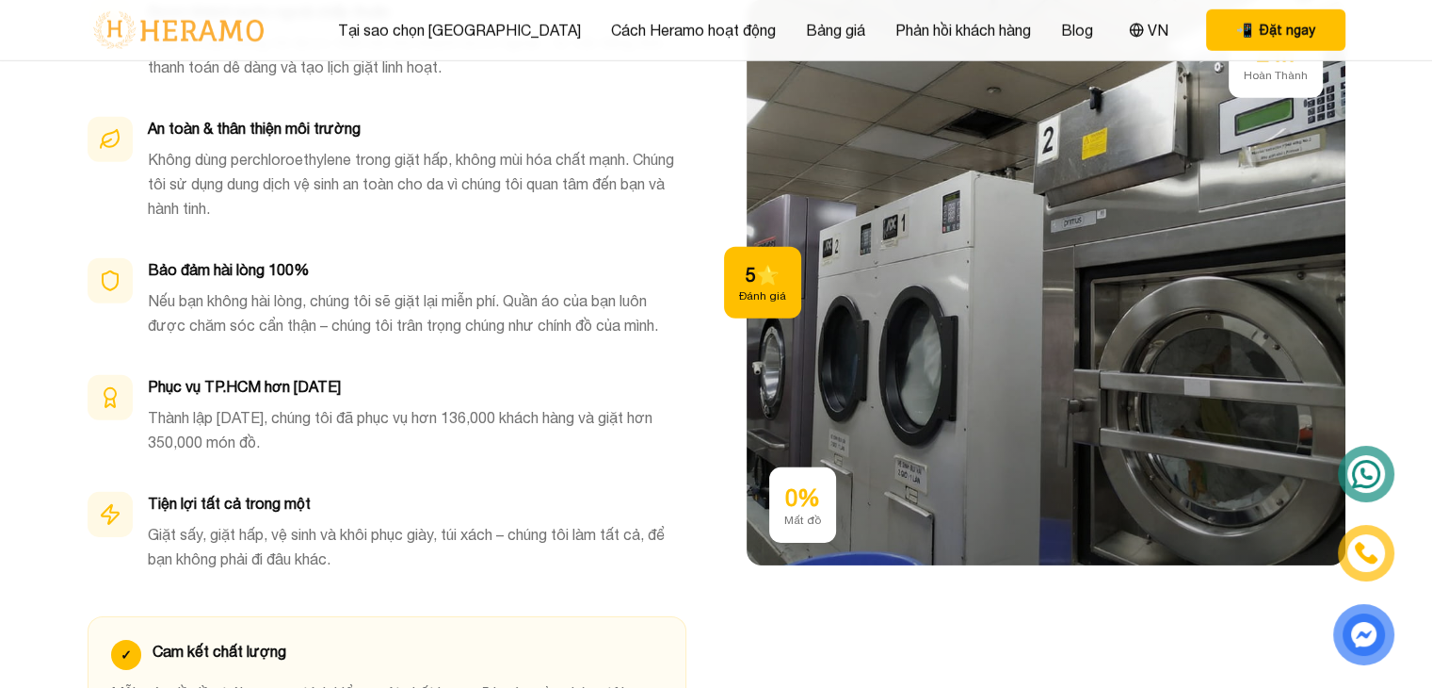
scroll to position [5842, 0]
